Goal: Task Accomplishment & Management: Use online tool/utility

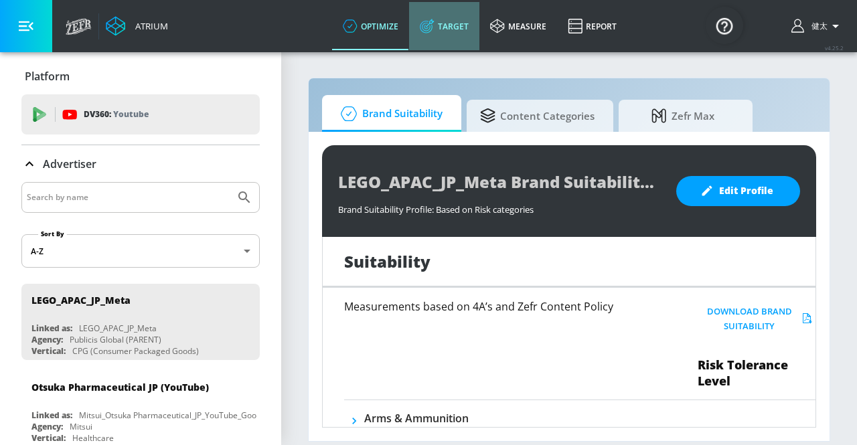
click at [463, 21] on link "Target" at bounding box center [444, 26] width 70 height 48
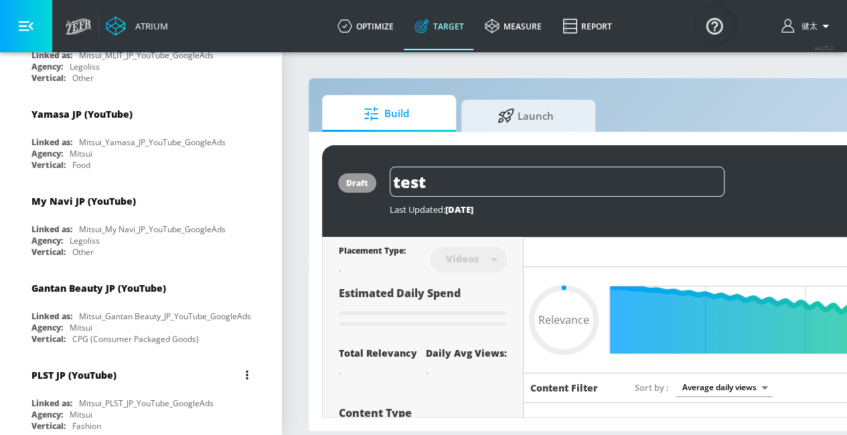
type input "0.68"
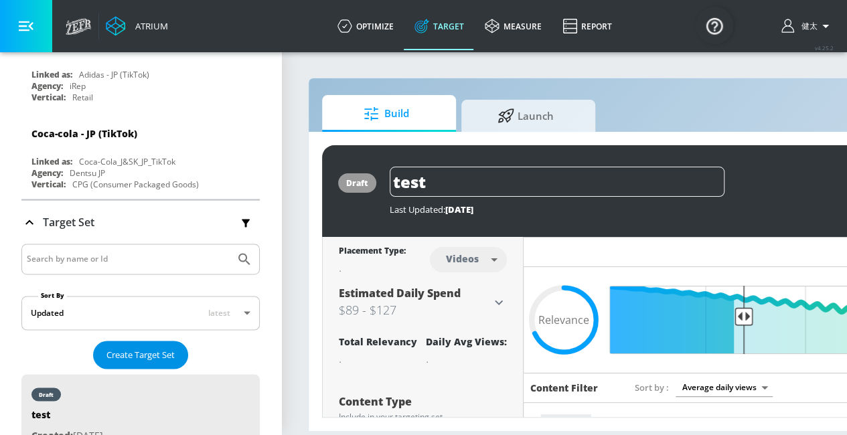
scroll to position [3549, 0]
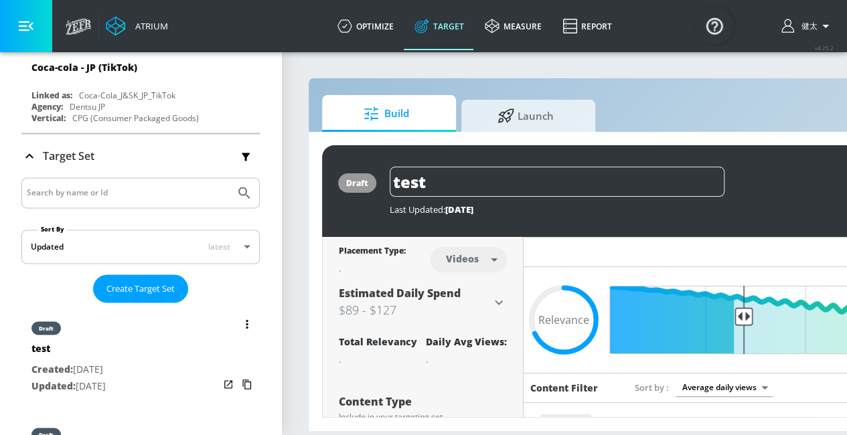
click at [106, 342] on div "test" at bounding box center [68, 351] width 74 height 19
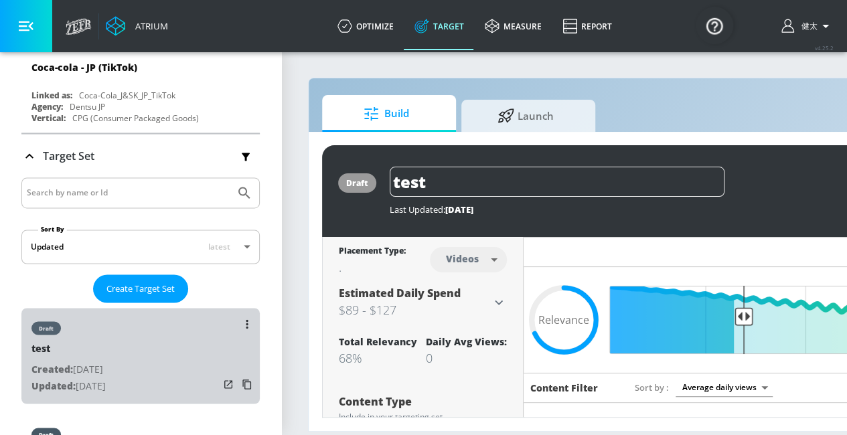
click at [146, 308] on div "draft test Created: [DATE] Updated: [DATE]" at bounding box center [140, 356] width 238 height 96
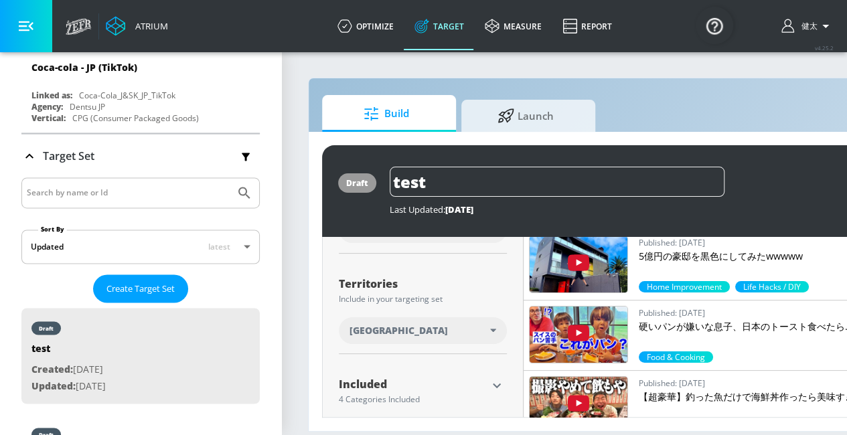
scroll to position [388, 0]
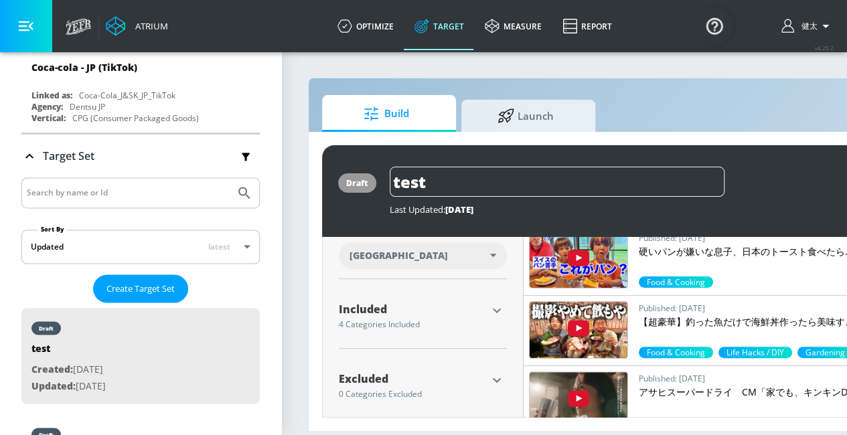
click at [493, 309] on icon "button" at bounding box center [497, 311] width 16 height 16
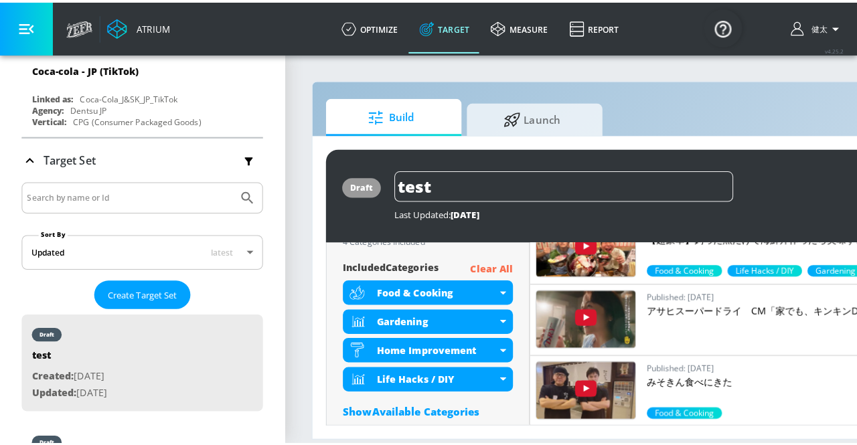
scroll to position [455, 0]
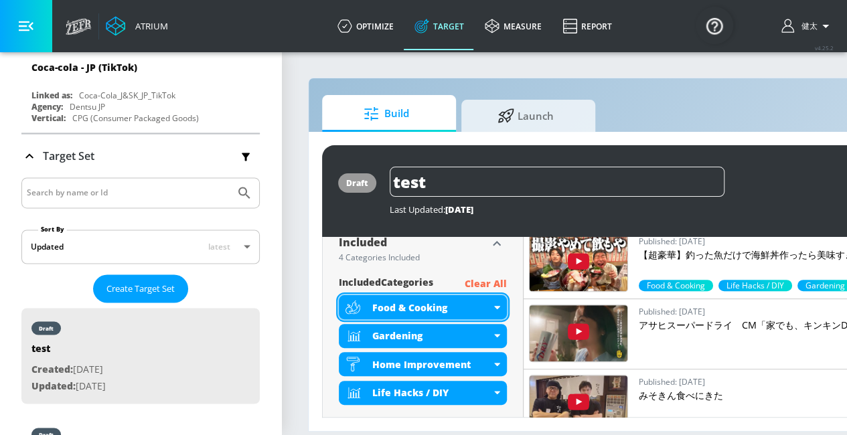
drag, startPoint x: 437, startPoint y: 305, endPoint x: 376, endPoint y: 305, distance: 61.6
click at [376, 305] on div "Food & Cooking" at bounding box center [431, 307] width 119 height 13
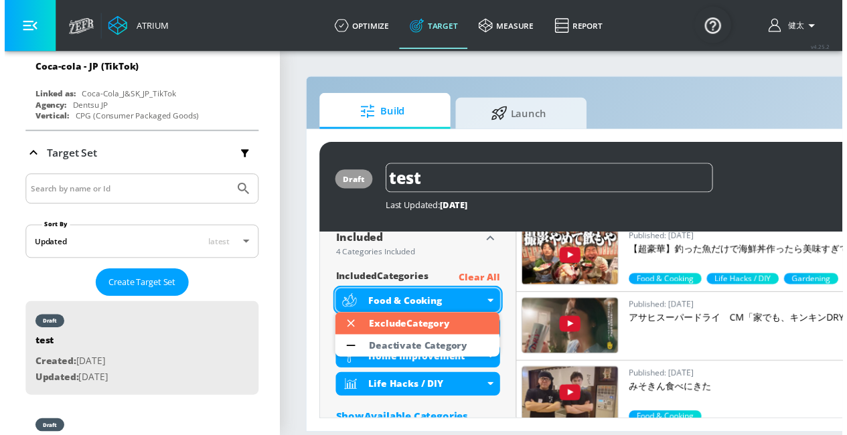
scroll to position [3545, 0]
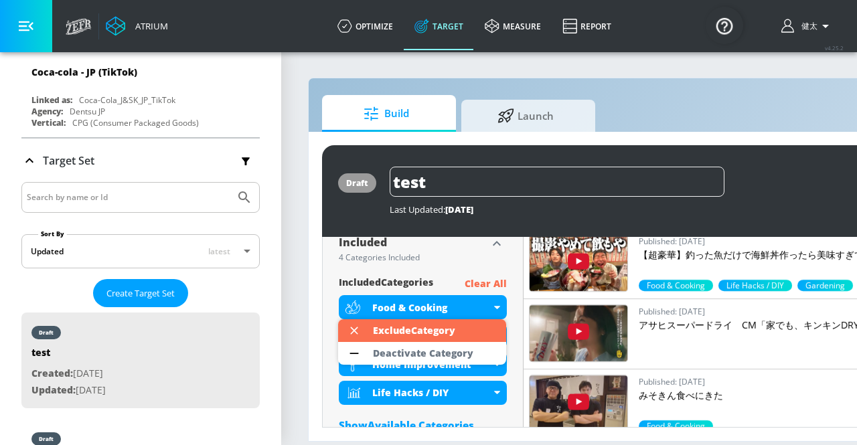
click at [376, 274] on div at bounding box center [428, 222] width 857 height 445
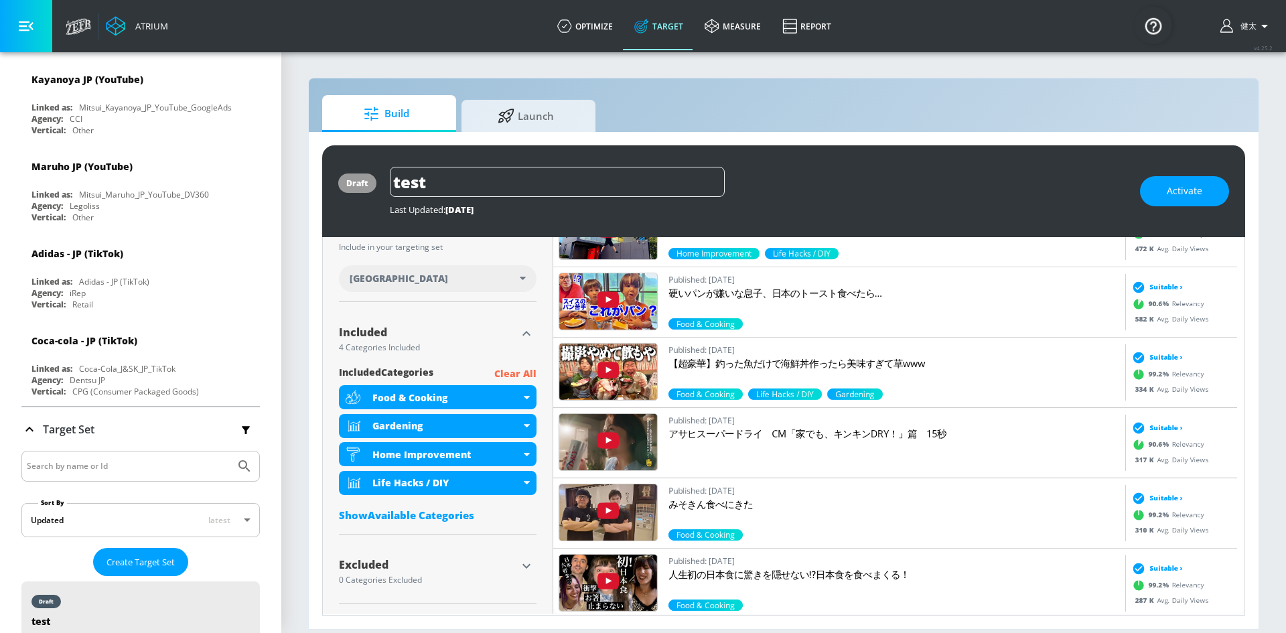
scroll to position [3277, 0]
